Goal: Book appointment/travel/reservation

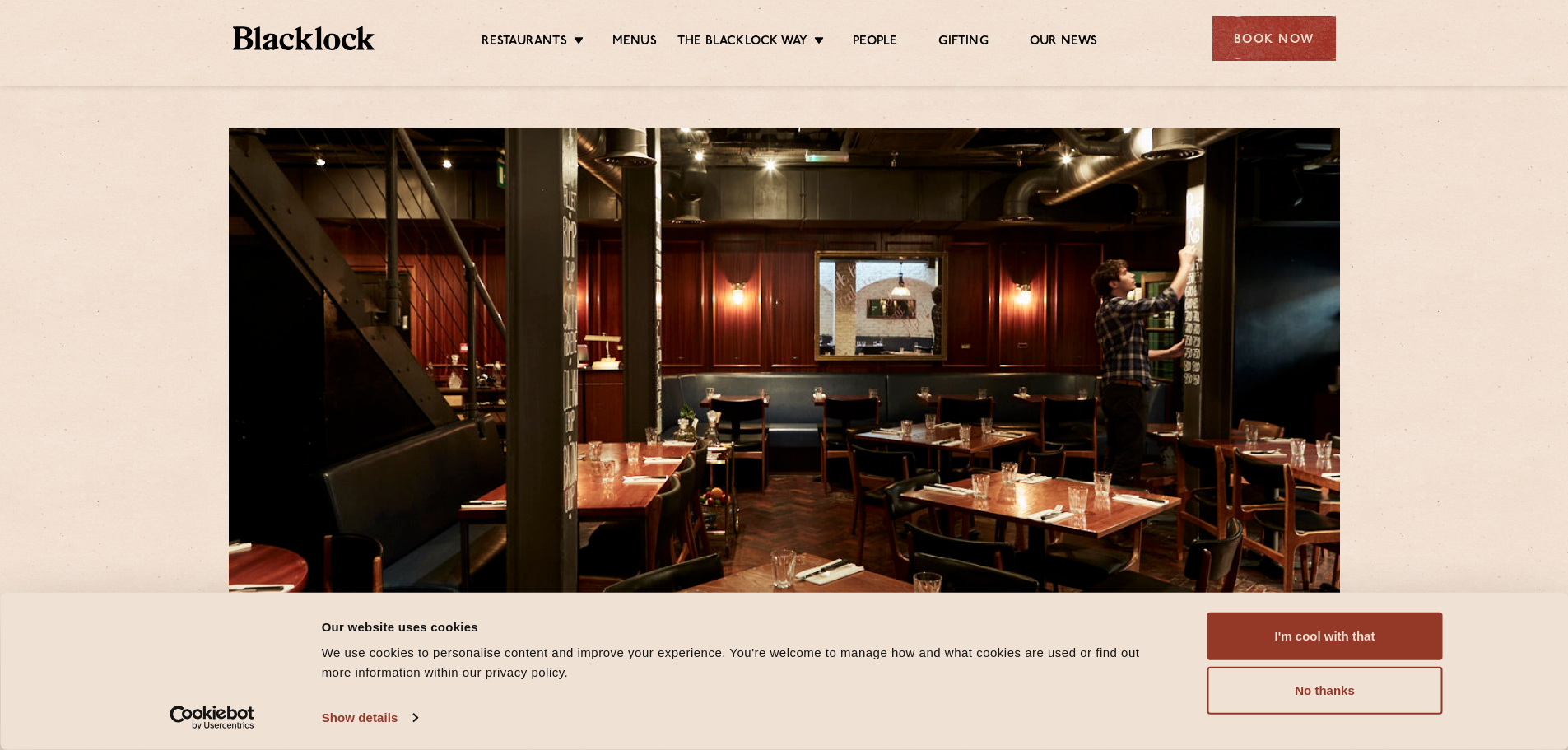
click at [1275, 39] on div "Book Now" at bounding box center [1274, 38] width 124 height 46
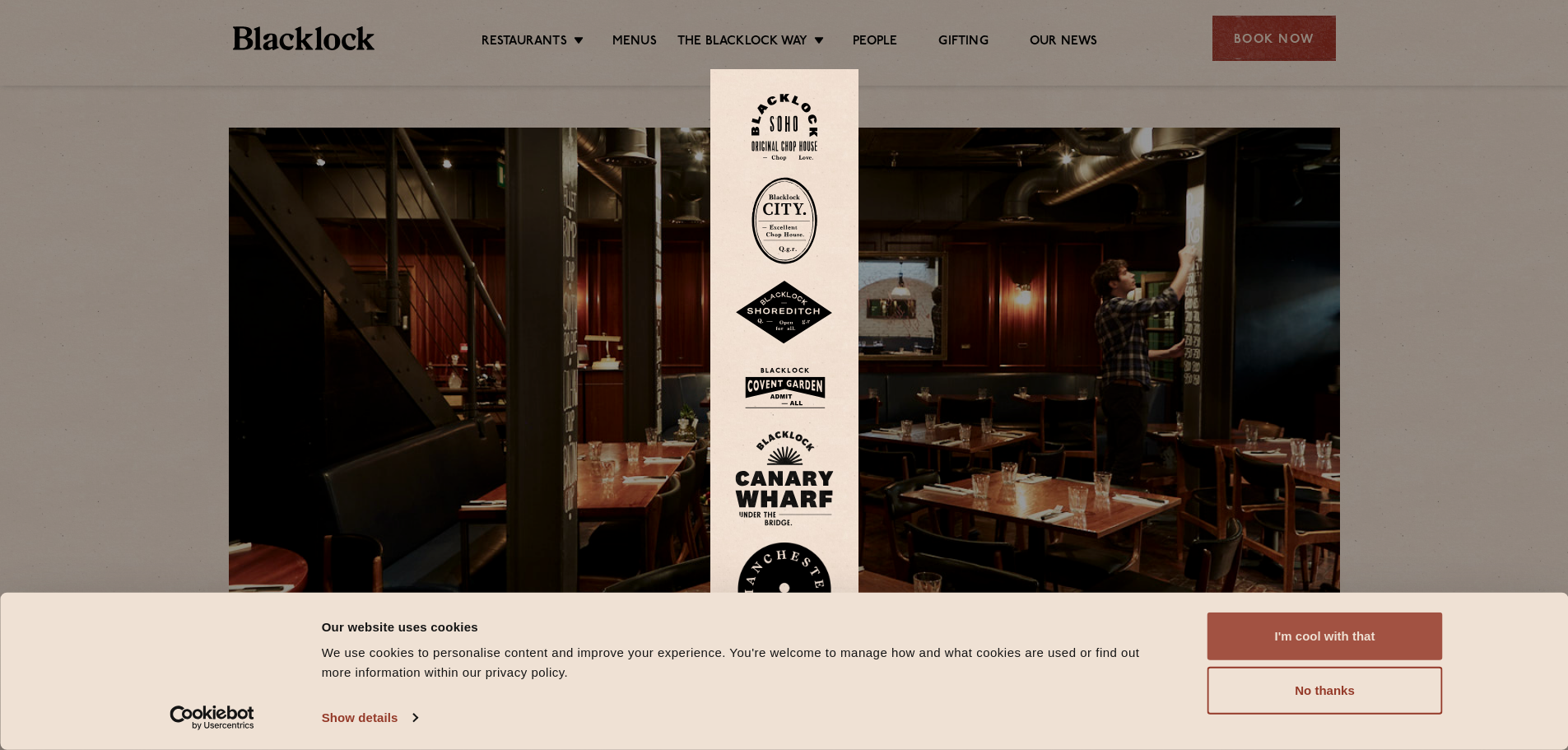
click at [1315, 626] on button "I'm cool with that" at bounding box center [1325, 637] width 235 height 48
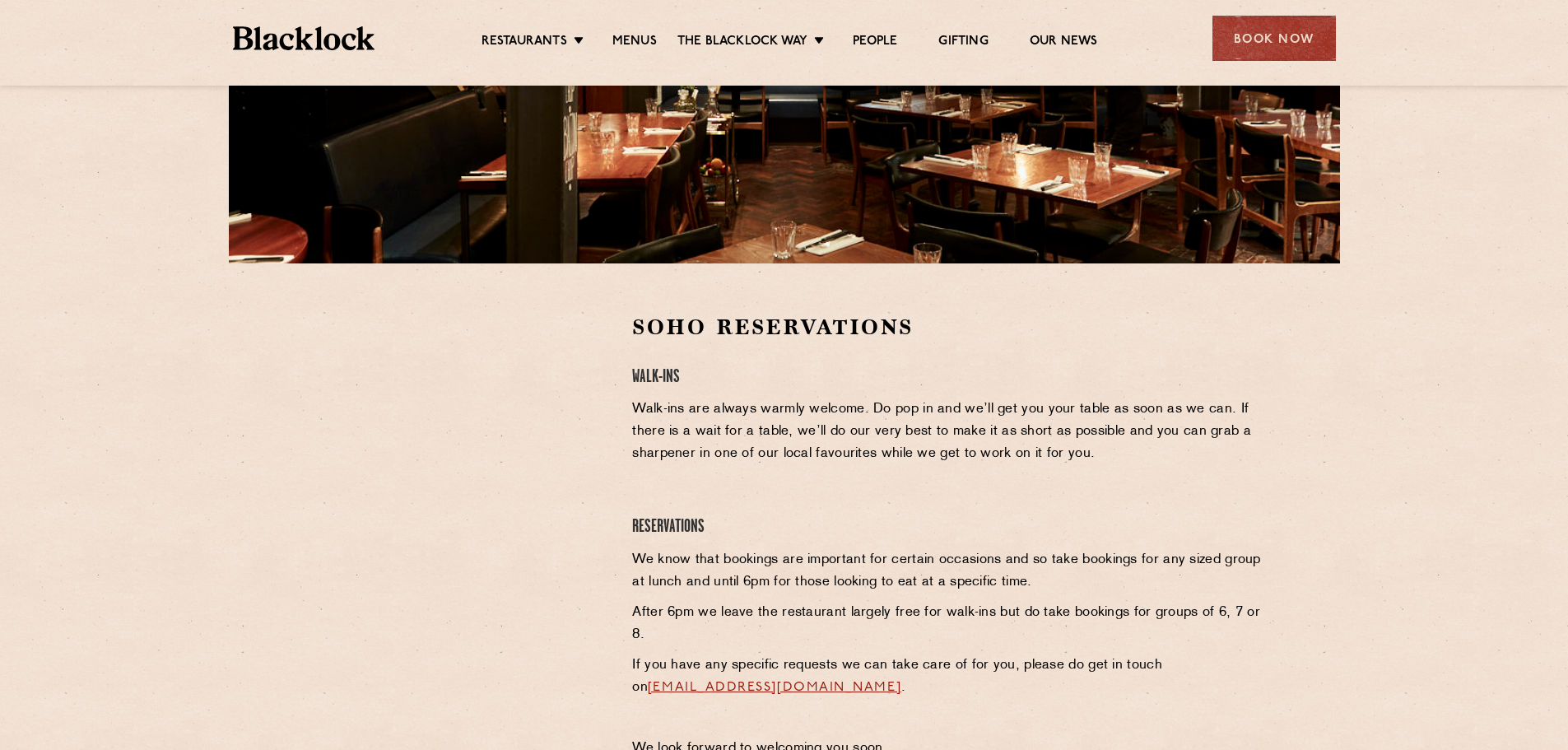
scroll to position [412, 0]
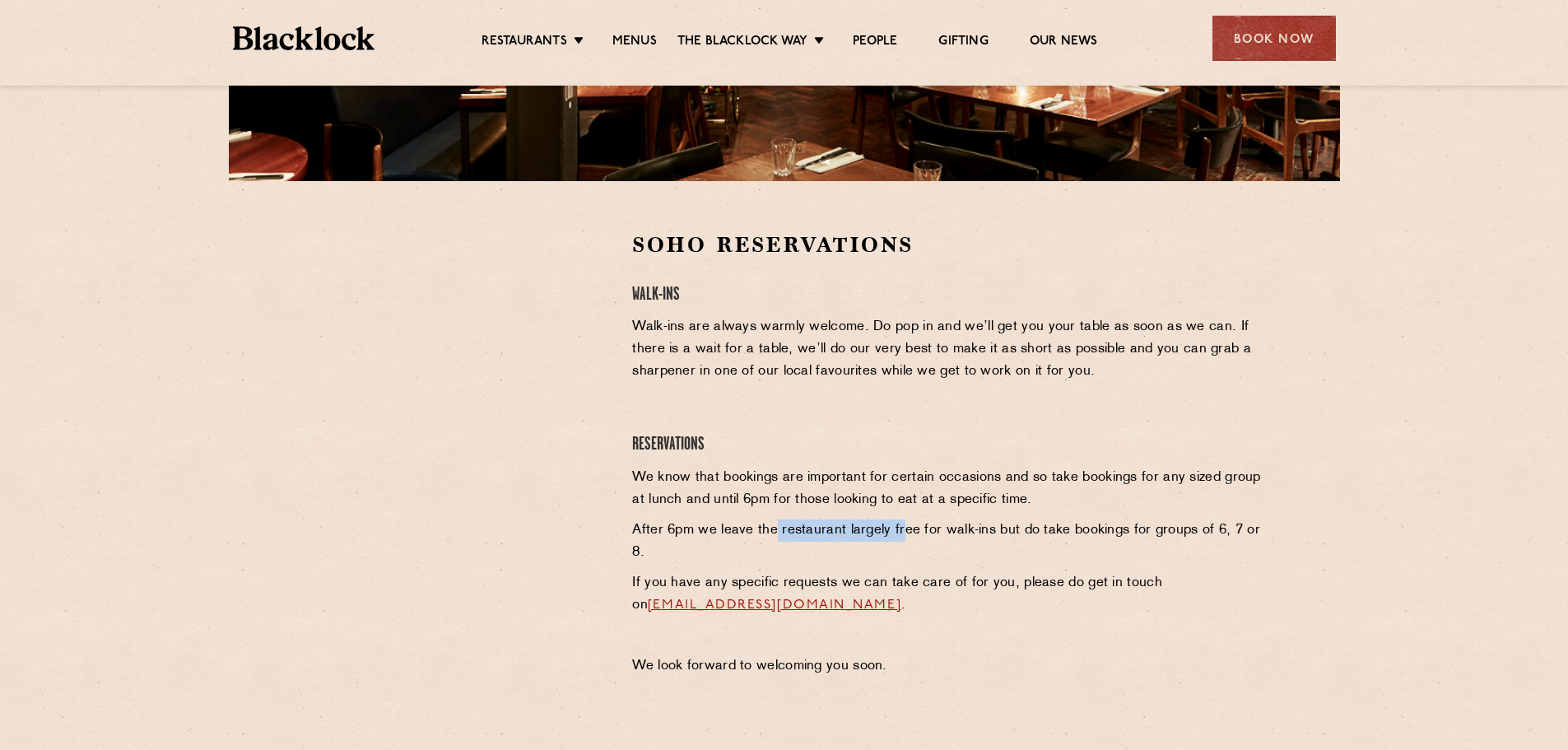
drag, startPoint x: 775, startPoint y: 529, endPoint x: 900, endPoint y: 527, distance: 125.0
click at [900, 527] on p "After 6pm we leave the restaurant largely free for walk-ins but do take booking…" at bounding box center [947, 541] width 631 height 45
drag, startPoint x: 690, startPoint y: 487, endPoint x: 878, endPoint y: 486, distance: 188.0
click at [878, 486] on p "We know that bookings are important for certain occasions and so take bookings …" at bounding box center [947, 489] width 631 height 45
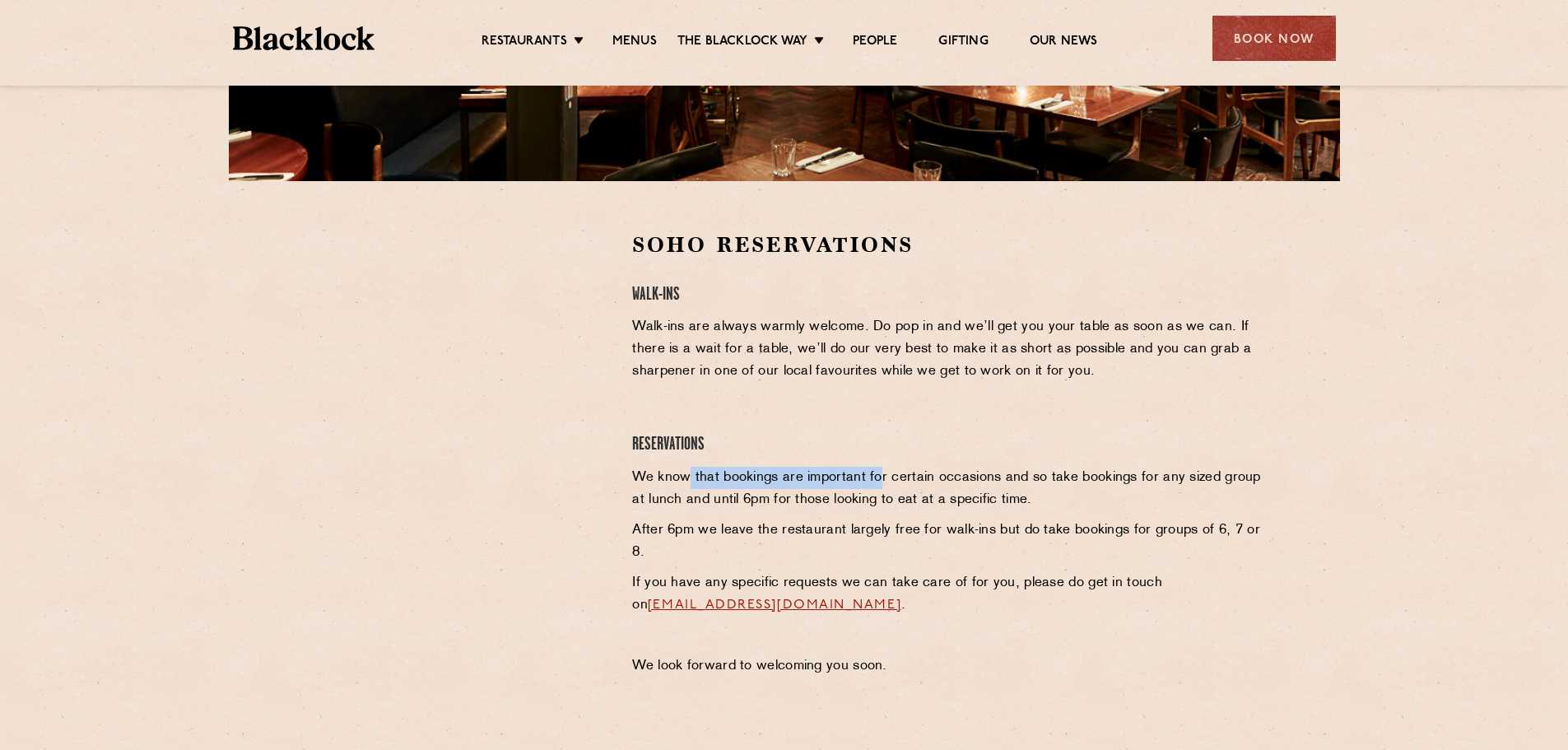
click at [878, 486] on p "We know that bookings are important for certain occasions and so take bookings …" at bounding box center [947, 489] width 631 height 45
drag, startPoint x: 652, startPoint y: 497, endPoint x: 825, endPoint y: 498, distance: 173.0
click at [825, 498] on p "We know that bookings are important for certain occasions and so take bookings …" at bounding box center [947, 489] width 631 height 45
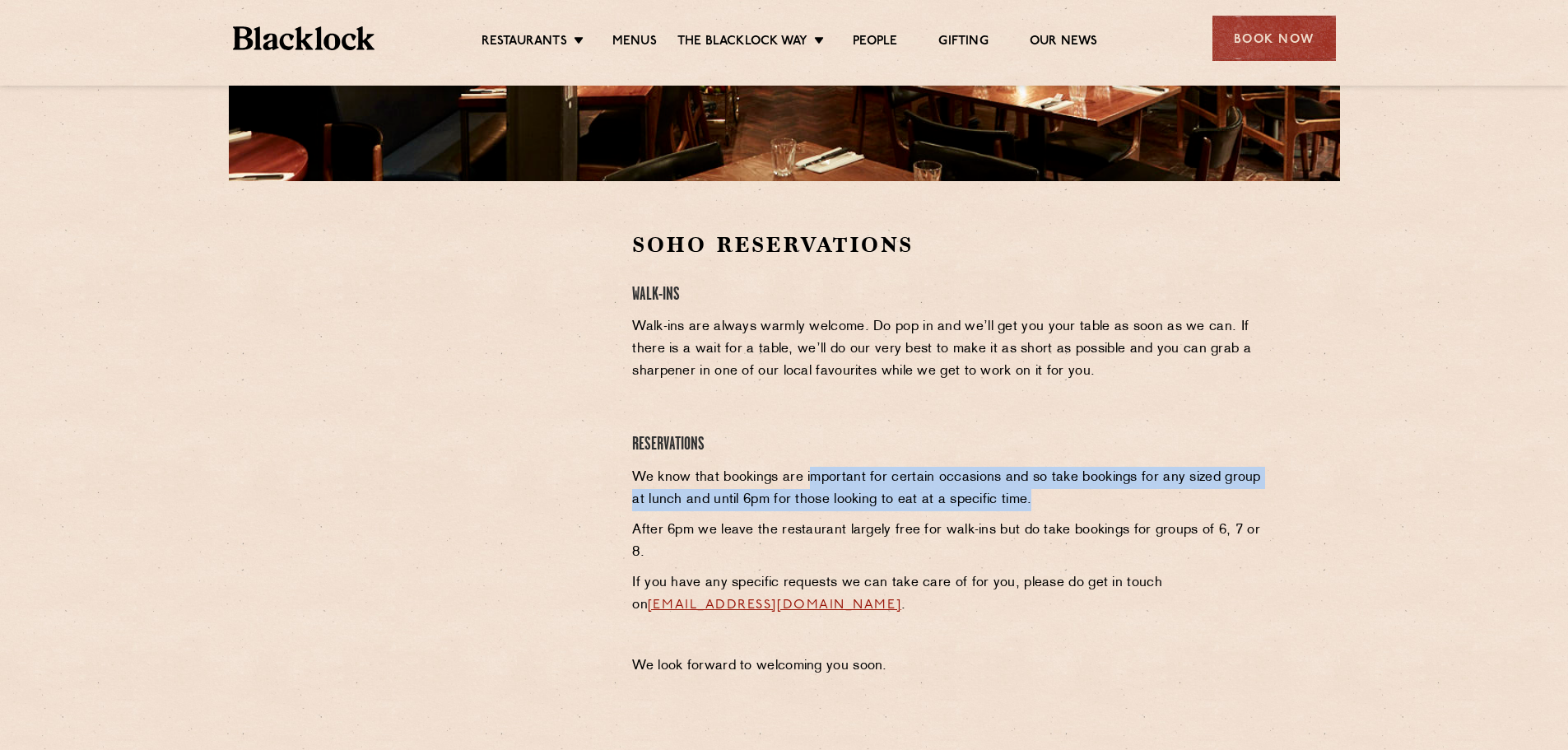
drag, startPoint x: 810, startPoint y: 475, endPoint x: 1196, endPoint y: 497, distance: 386.6
click at [1196, 497] on p "We know that bookings are important for certain occasions and so take bookings …" at bounding box center [947, 489] width 631 height 45
